Goal: Obtain resource: Obtain resource

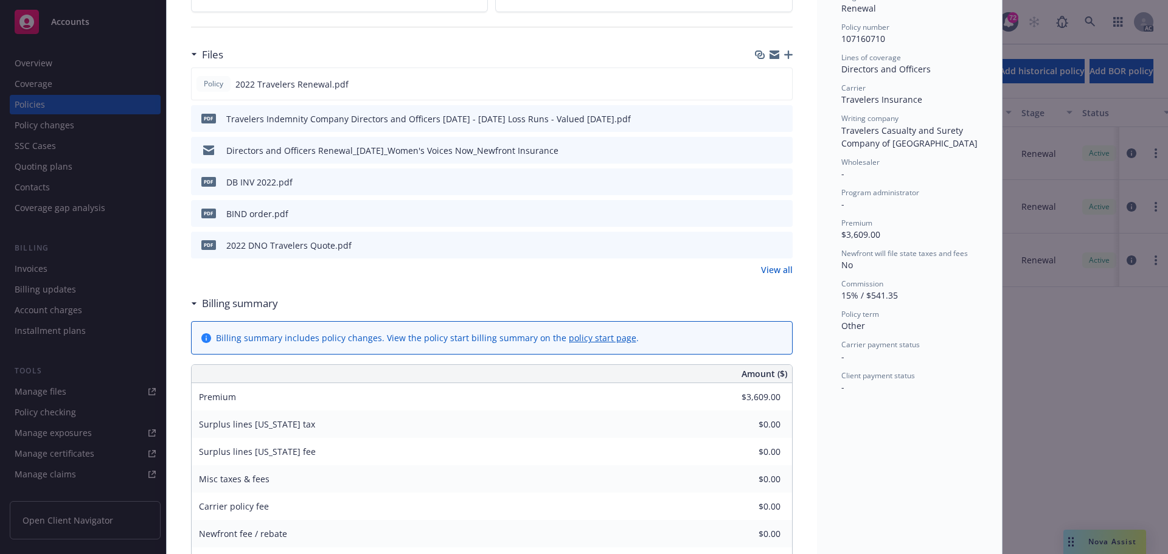
scroll to position [181, 0]
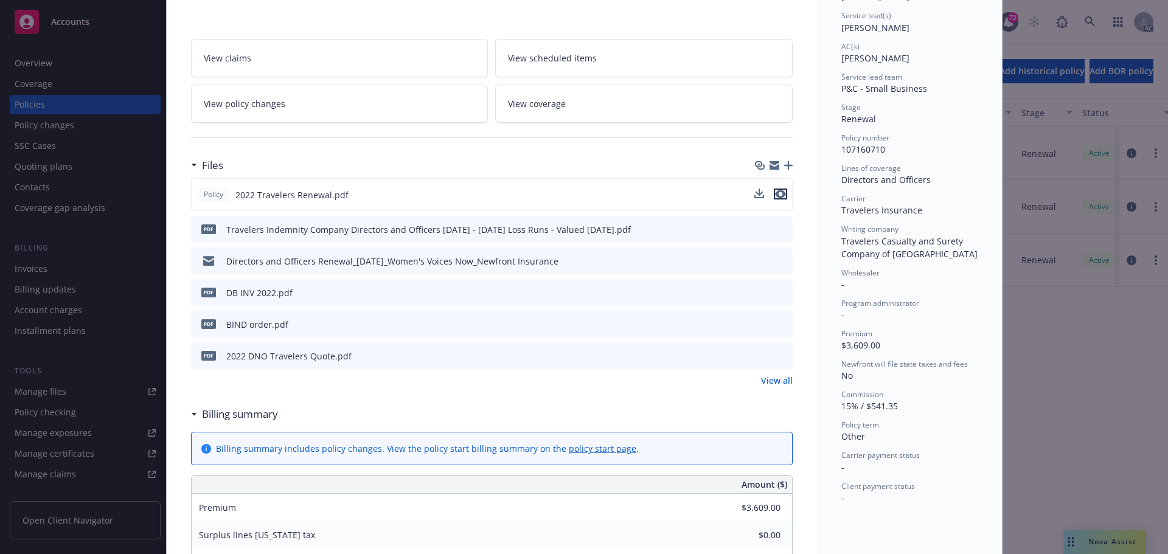
click at [779, 193] on icon "preview file" at bounding box center [780, 194] width 11 height 9
click at [776, 324] on icon "preview file" at bounding box center [781, 323] width 11 height 9
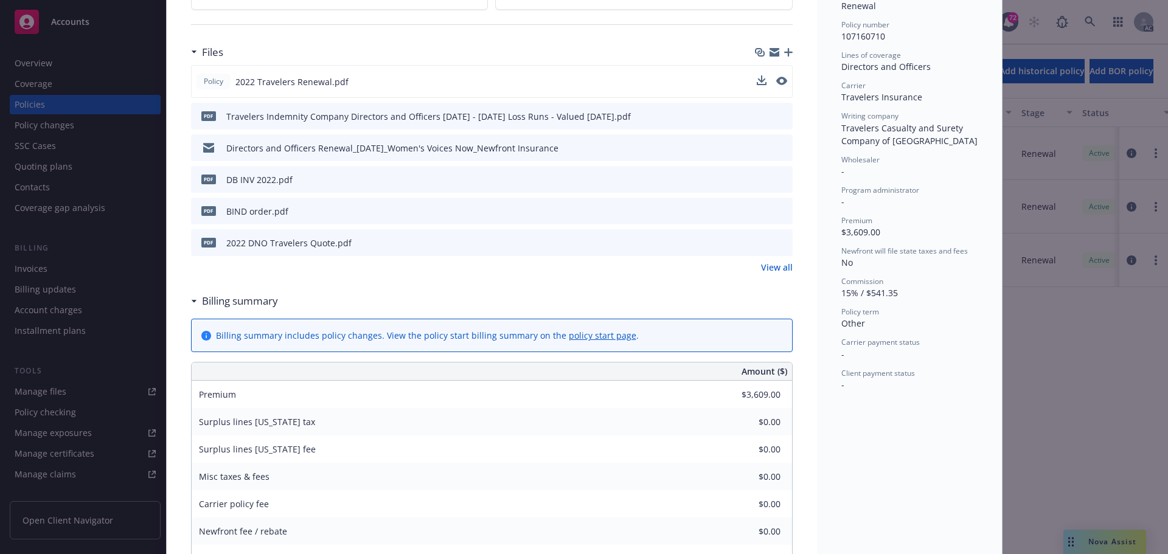
scroll to position [302, 0]
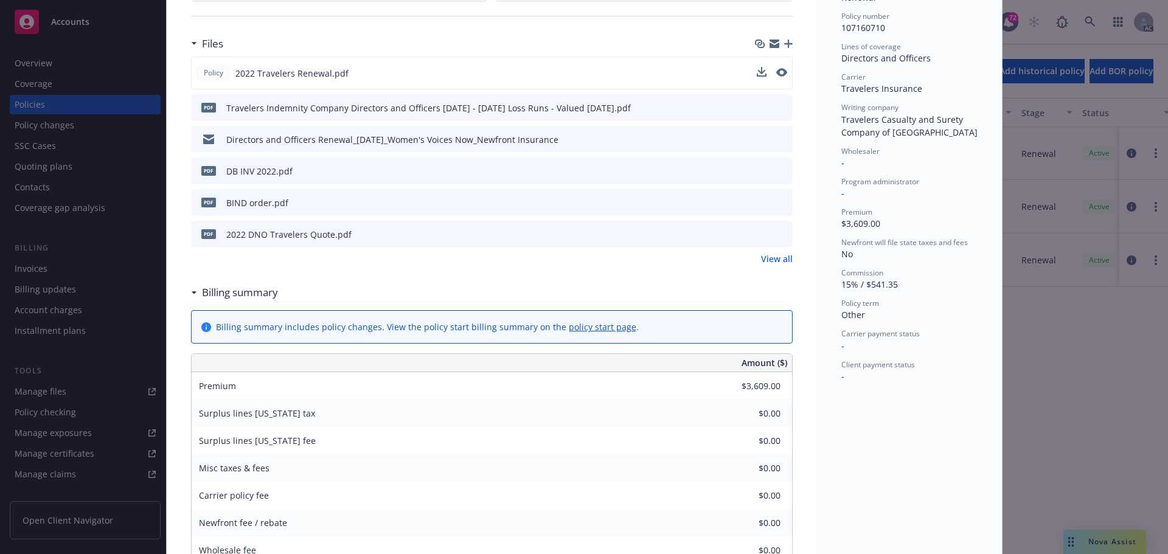
click at [778, 231] on icon "preview file" at bounding box center [781, 233] width 11 height 9
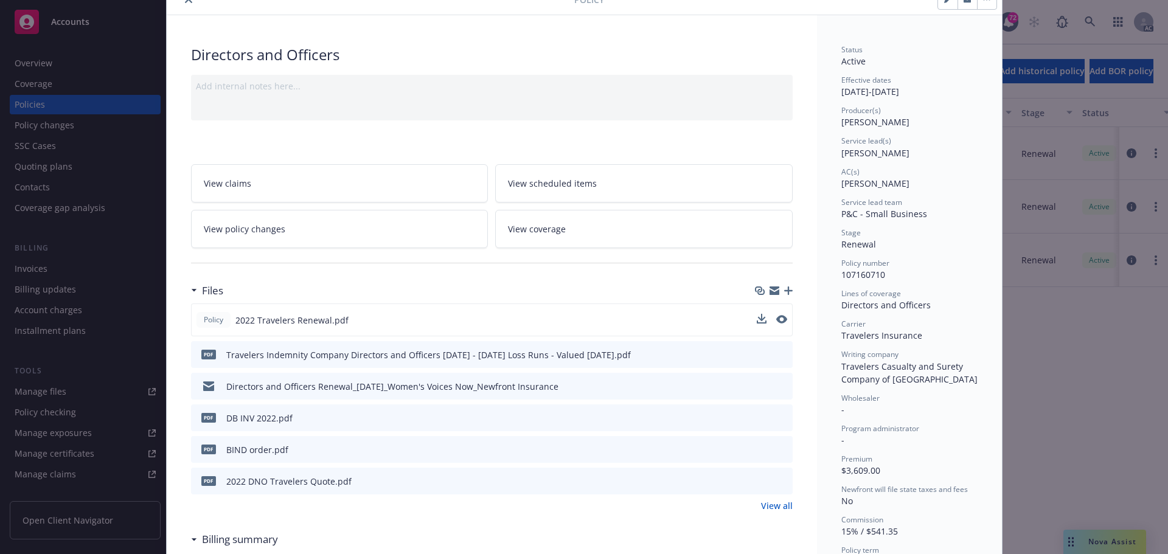
scroll to position [122, 0]
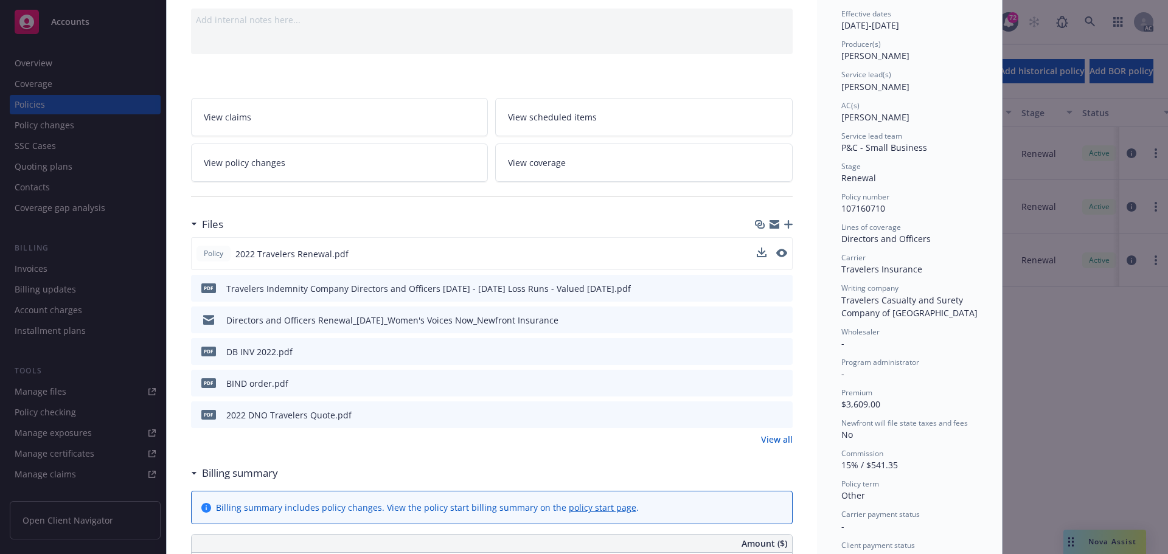
click at [777, 415] on icon "preview file" at bounding box center [781, 414] width 11 height 9
